Goal: Obtain resource: Obtain resource

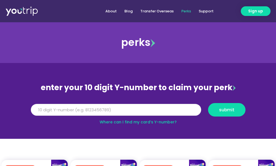
click at [150, 110] on input "Y Number" at bounding box center [116, 110] width 171 height 12
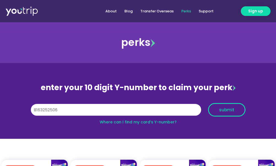
type input "8163252506"
click at [230, 105] on button "submit" at bounding box center [226, 110] width 37 height 14
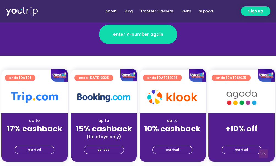
scroll to position [110, 0]
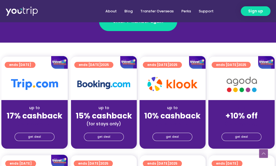
click at [34, 90] on div at bounding box center [34, 84] width 66 height 31
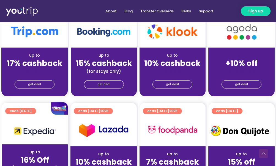
scroll to position [165, 0]
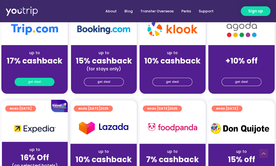
click at [31, 81] on span "get deal" at bounding box center [34, 82] width 13 height 8
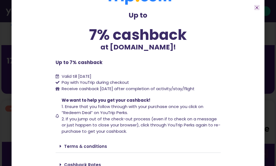
scroll to position [47, 0]
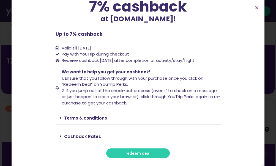
click at [138, 152] on span "redeem deal" at bounding box center [138, 154] width 25 height 4
